Goal: Transaction & Acquisition: Purchase product/service

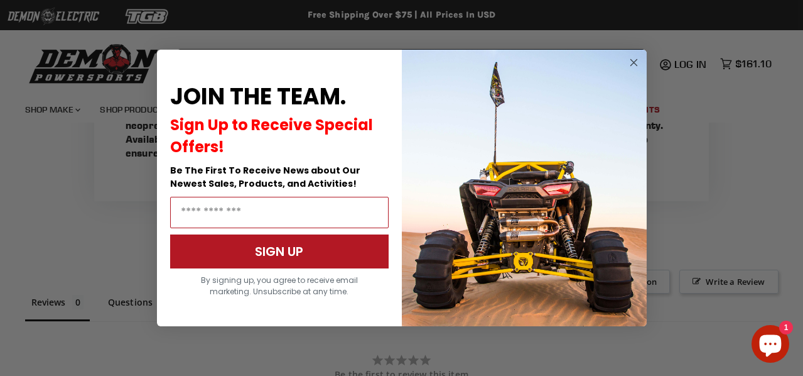
scroll to position [751, 0]
